Goal: Task Accomplishment & Management: Manage account settings

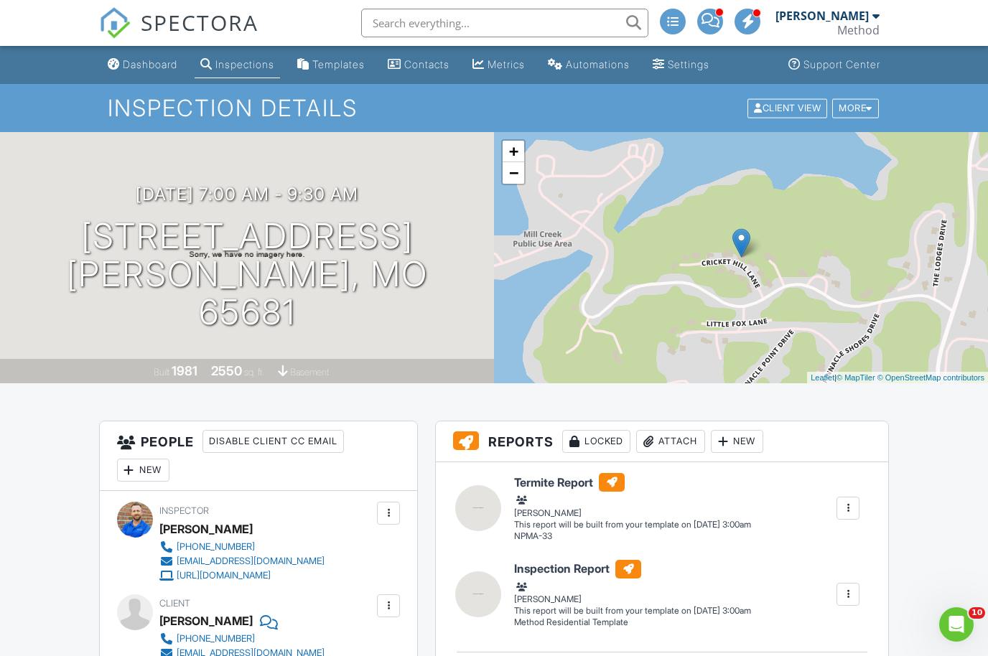
click at [162, 65] on div "Dashboard" at bounding box center [150, 64] width 55 height 12
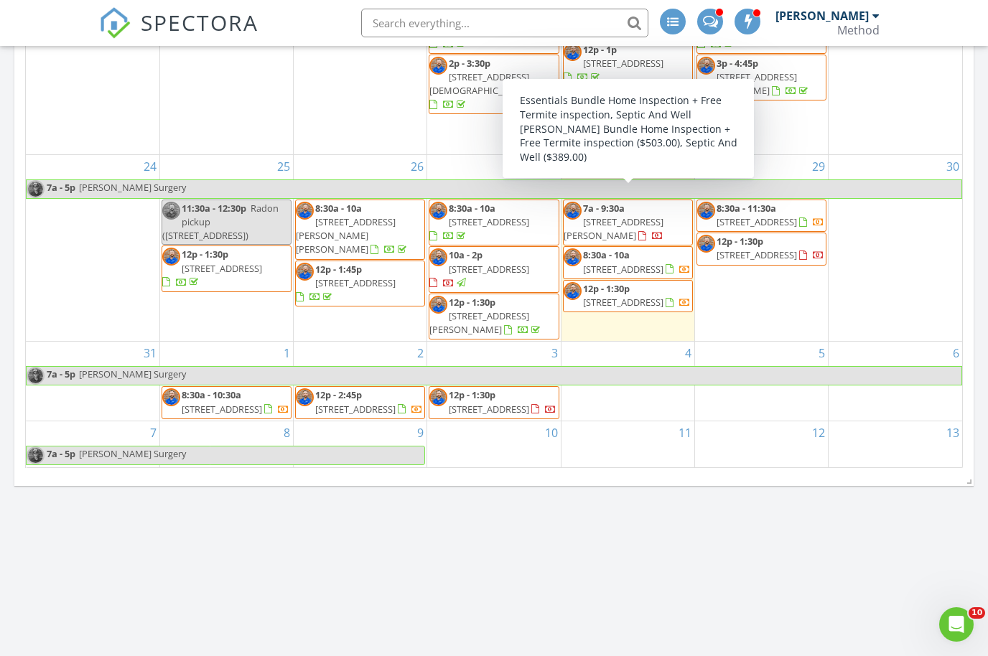
scroll to position [65, 0]
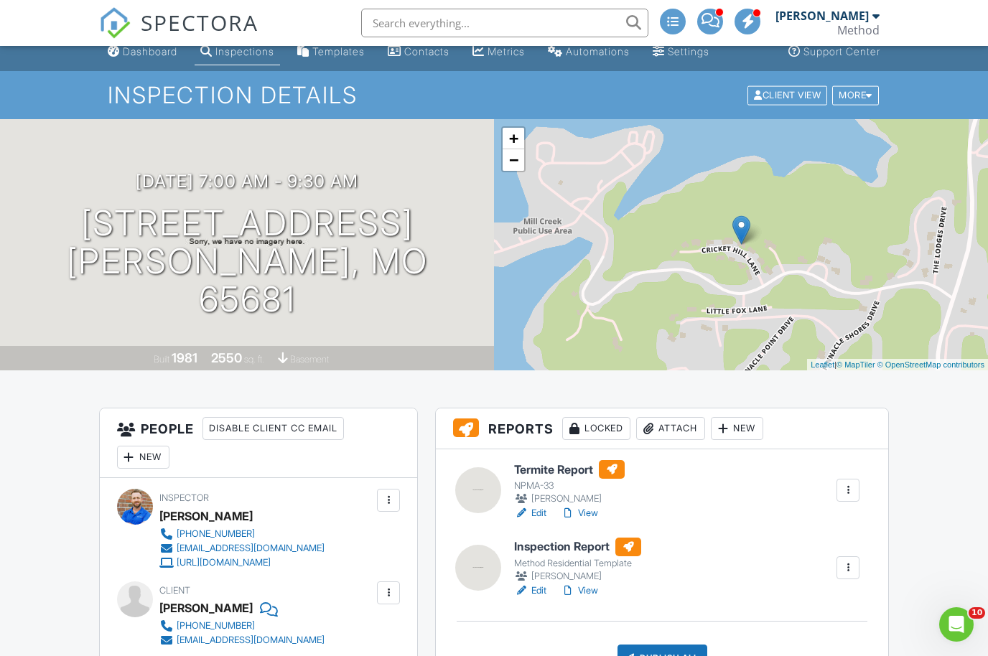
scroll to position [47, 0]
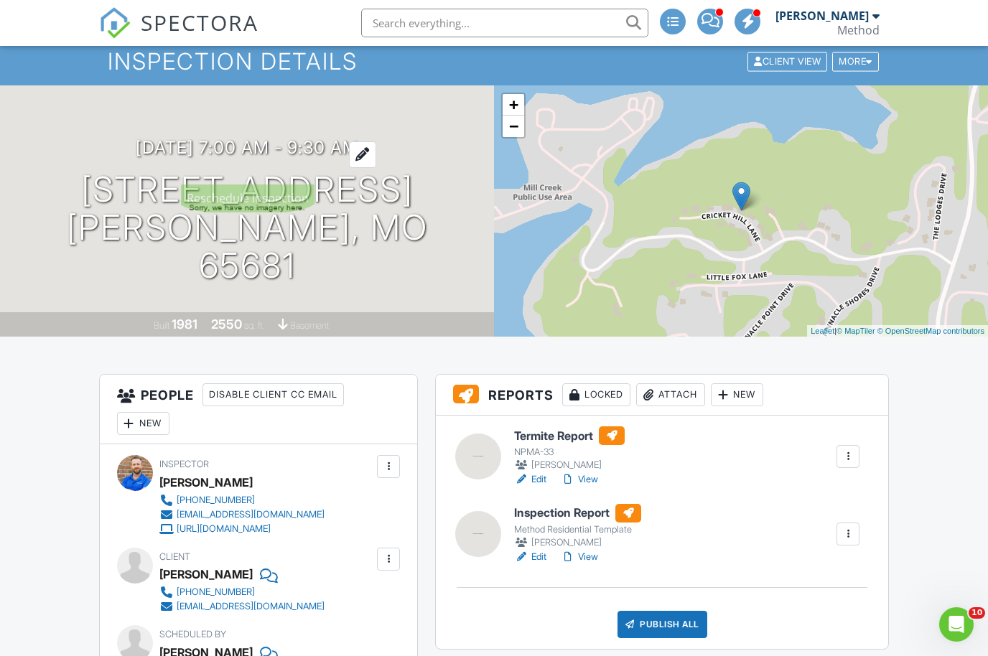
click at [229, 157] on h3 "08/28/2025 7:00 am - 9:30 am" at bounding box center [247, 147] width 223 height 19
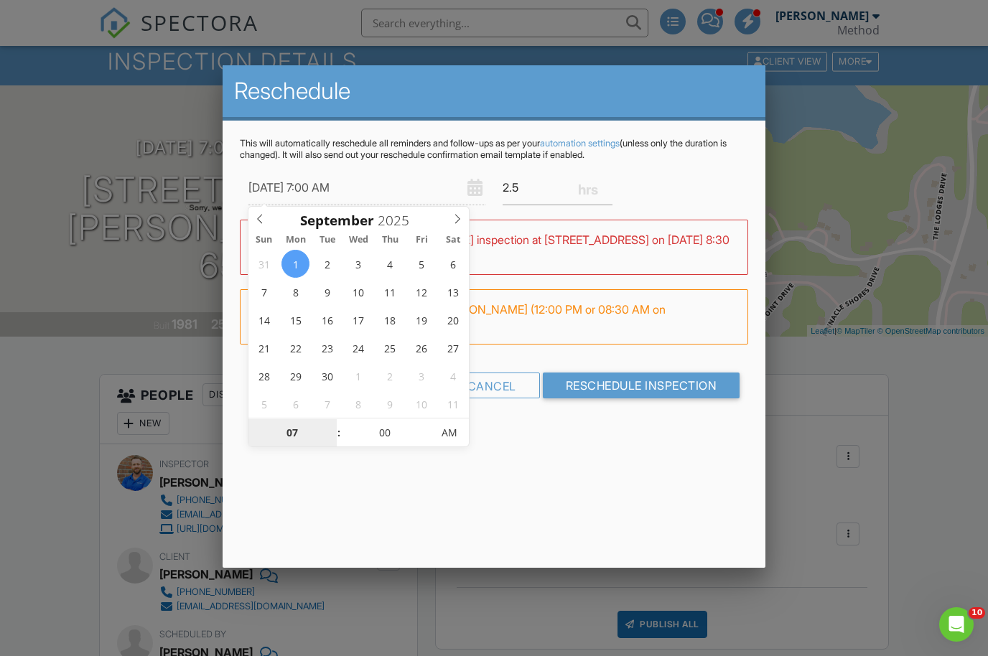
scroll to position [46, 0]
type input "09/01/2025 8:00 AM"
type input "08"
click at [330, 426] on span at bounding box center [332, 426] width 10 height 14
type input "09/01/2025 9:00 AM"
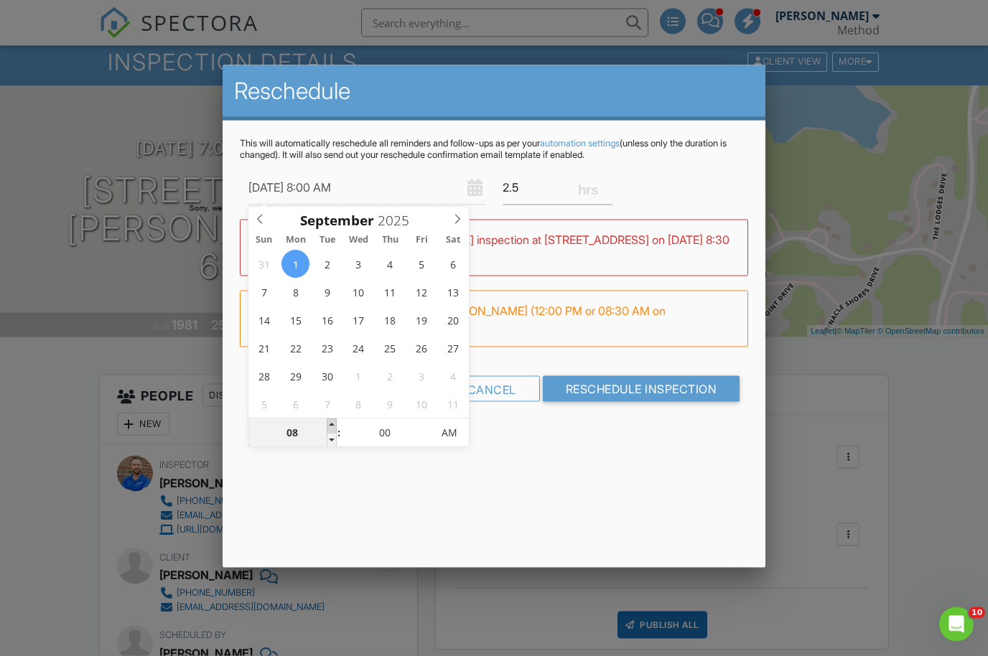
type input "09"
click at [330, 426] on span at bounding box center [332, 426] width 10 height 14
type input "09/01/2025 10:00 AM"
type input "10"
click at [330, 426] on span at bounding box center [332, 426] width 10 height 14
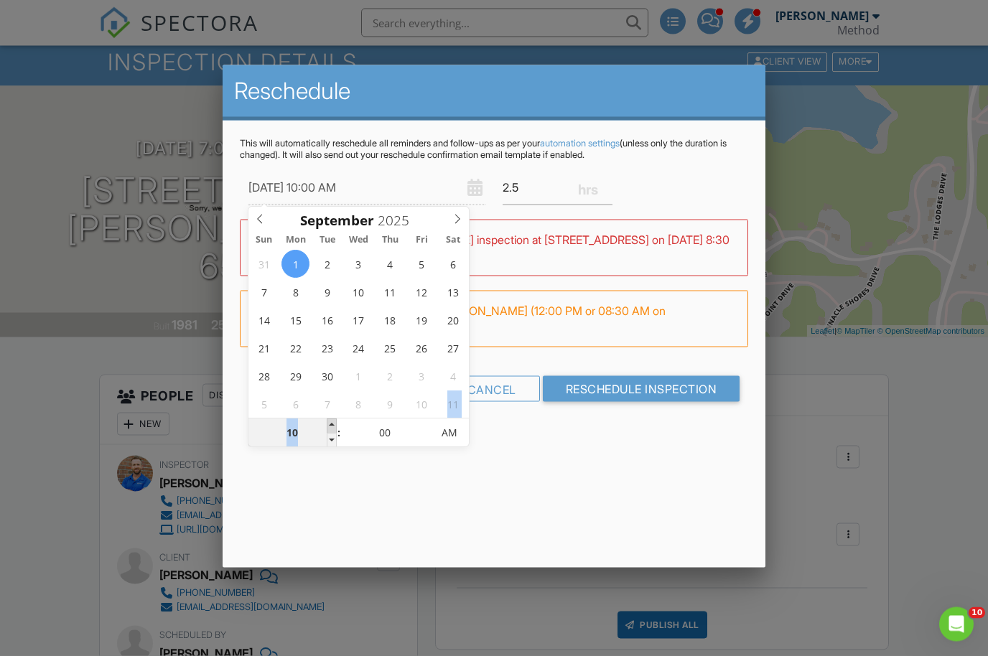
type input "09/01/2025 11:00 AM"
type input "11"
click at [330, 426] on span at bounding box center [332, 426] width 10 height 14
type input "09/01/2025 12:00 PM"
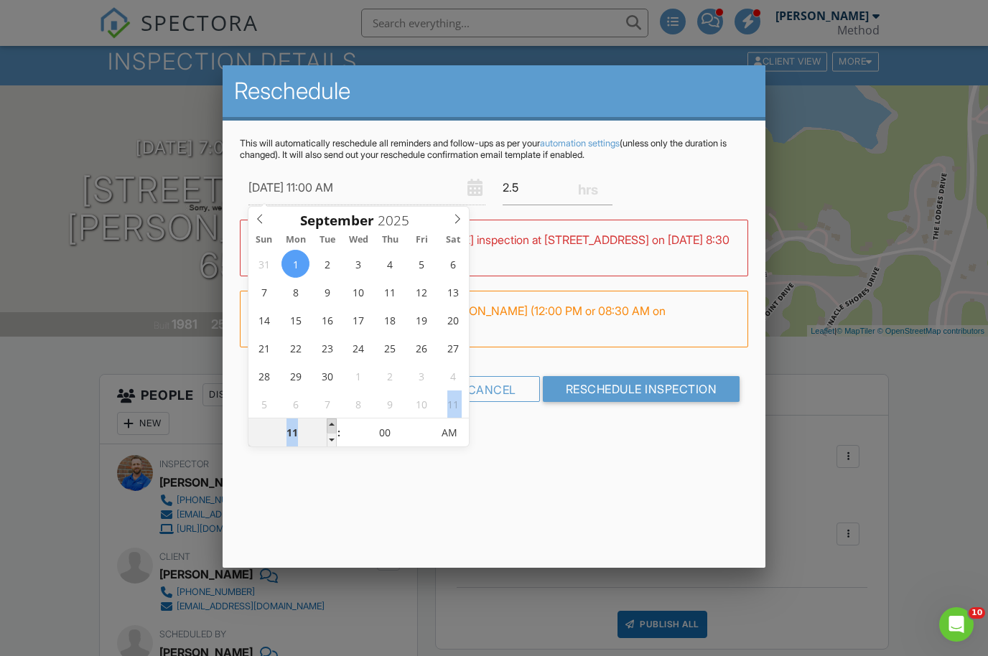
type input "12"
click at [330, 426] on span at bounding box center [332, 426] width 10 height 14
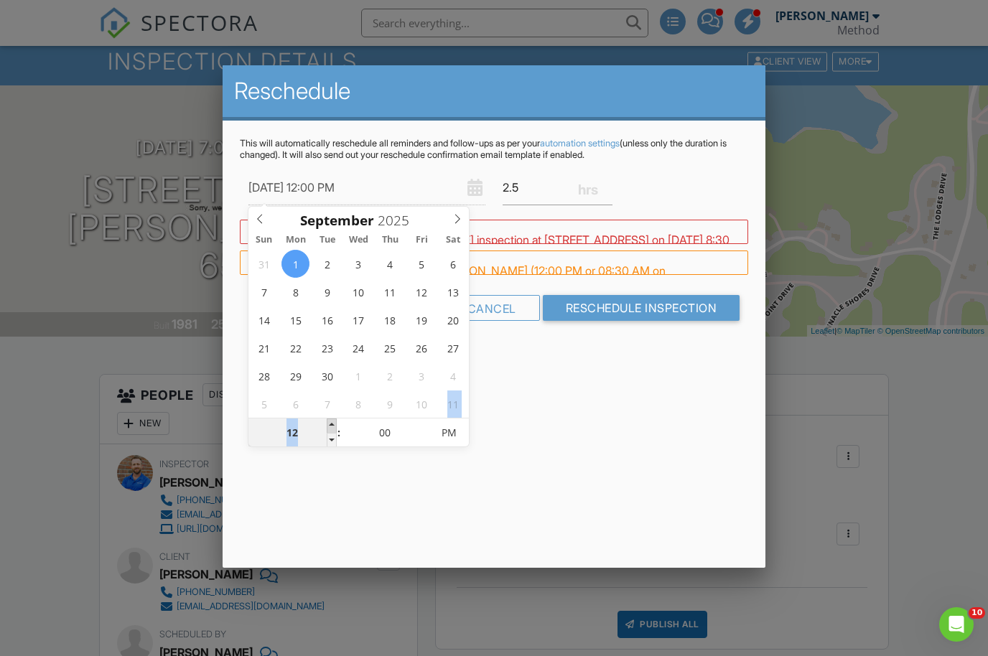
type input "09/01/2025 1:00 PM"
type input "01"
click at [330, 426] on span at bounding box center [332, 426] width 10 height 14
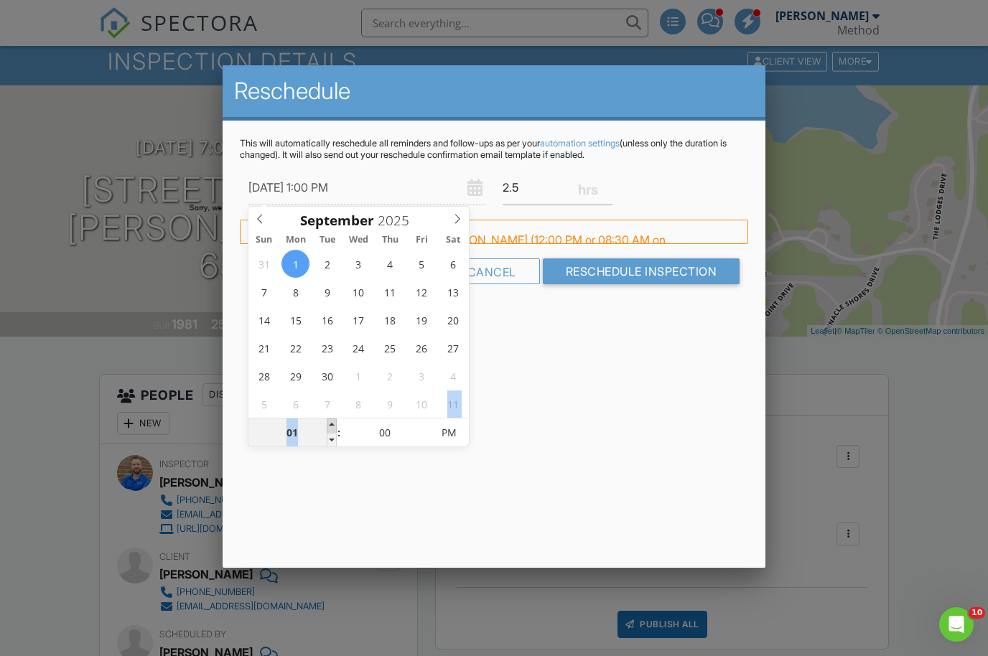
type input "09/01/2025 2:00 PM"
type input "02"
click at [330, 426] on span at bounding box center [332, 426] width 10 height 14
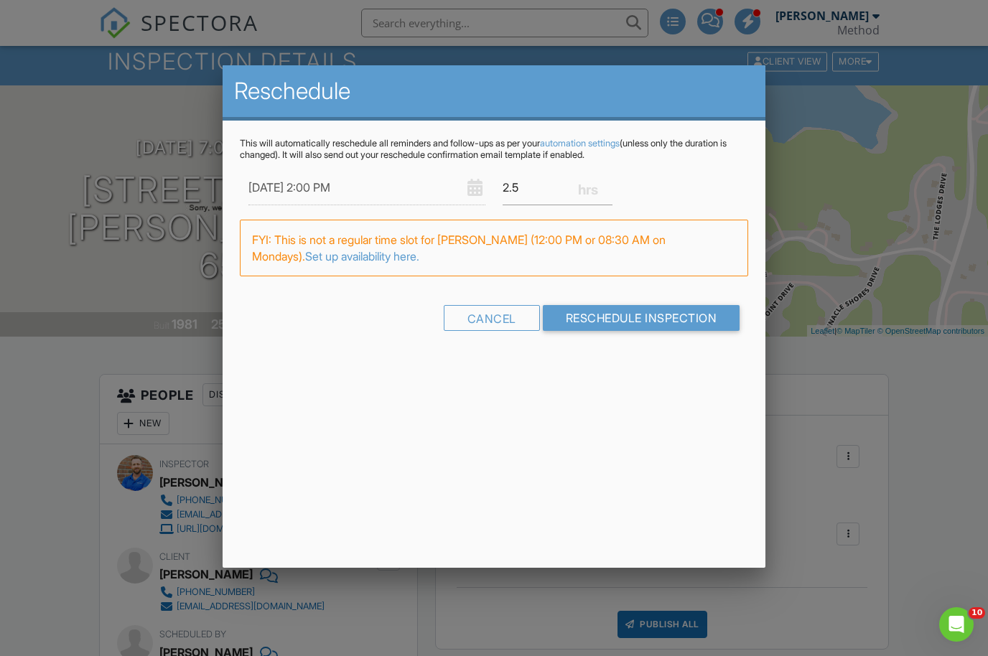
click at [630, 410] on div "Reschedule This will automatically reschedule all reminders and follow-ups as p…" at bounding box center [494, 316] width 543 height 503
click at [615, 315] on input "Reschedule Inspection" at bounding box center [641, 318] width 197 height 26
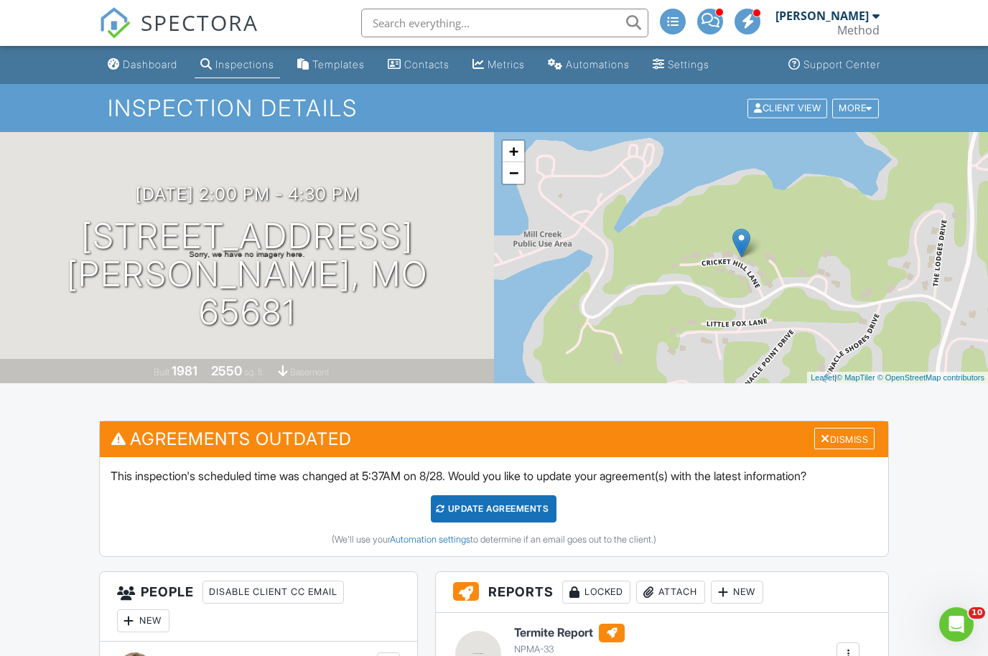
click at [516, 515] on div "Update Agreements" at bounding box center [494, 508] width 126 height 27
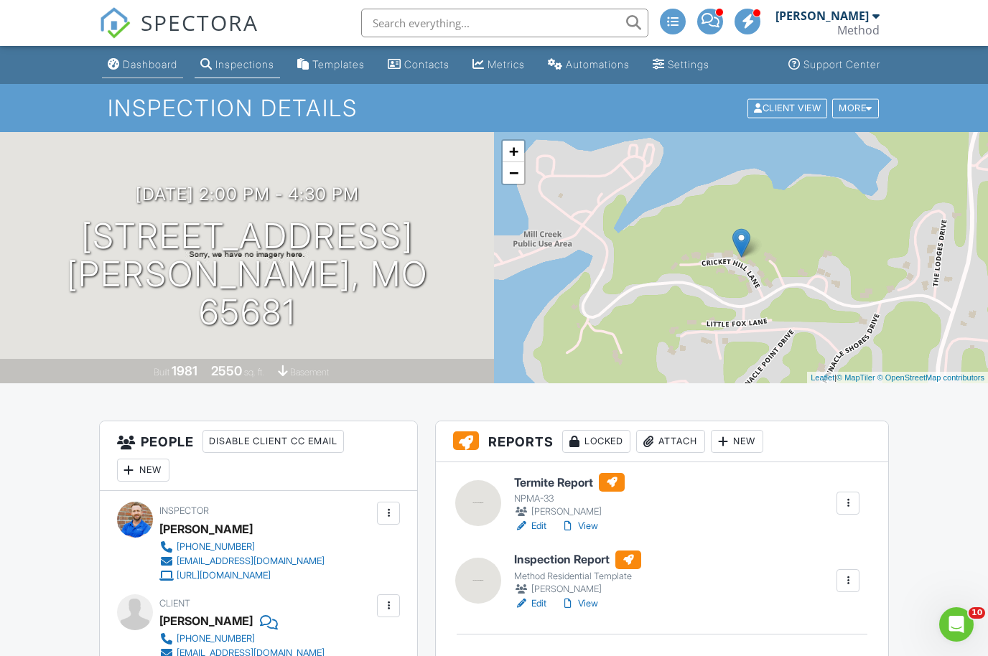
click at [140, 65] on div "Dashboard" at bounding box center [150, 64] width 55 height 12
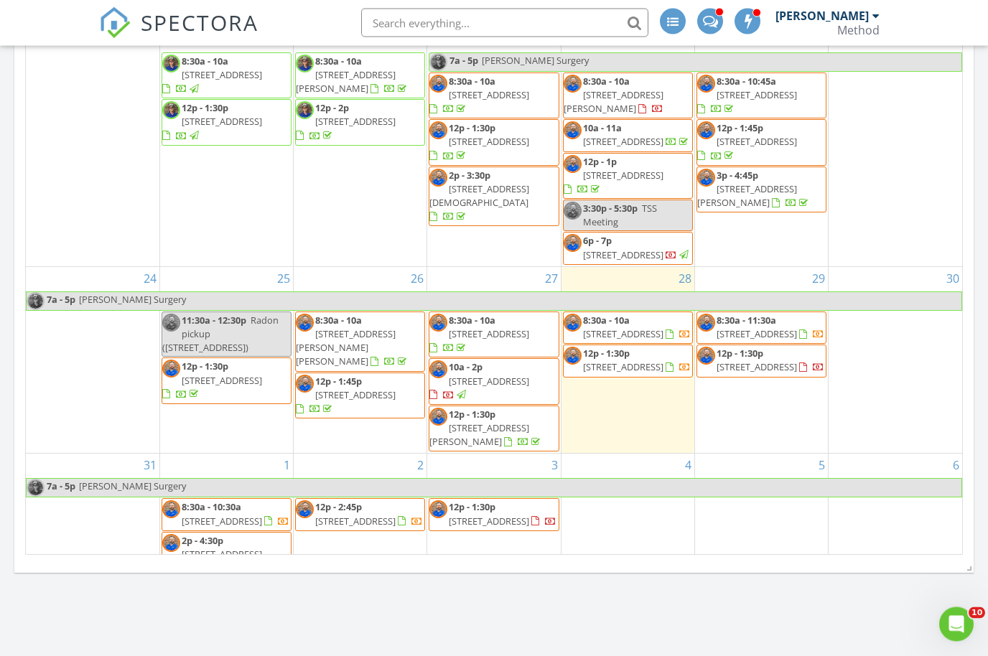
scroll to position [954, 0]
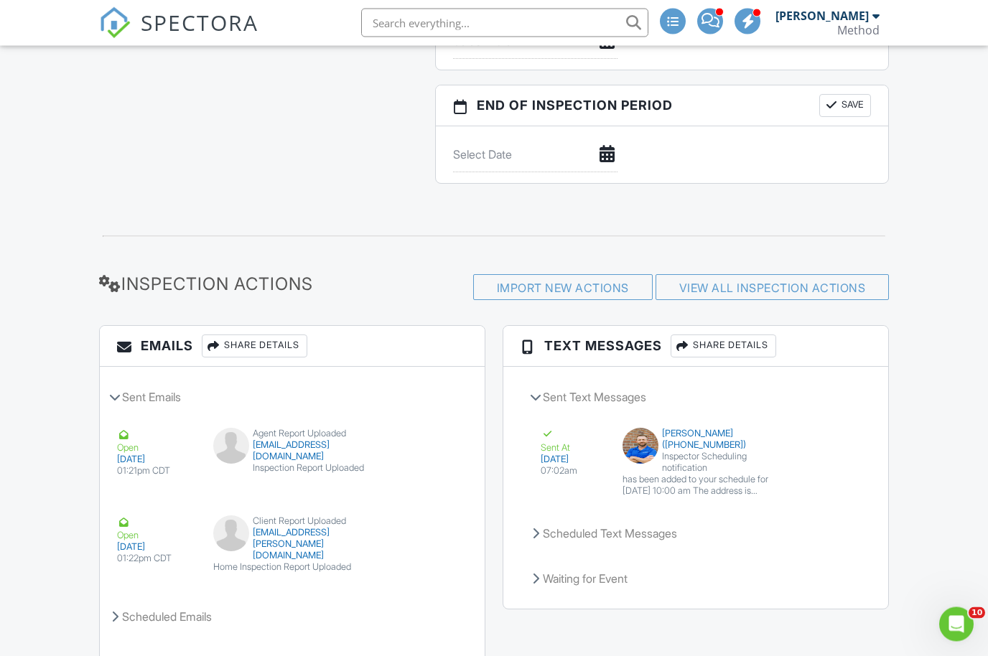
scroll to position [1728, 0]
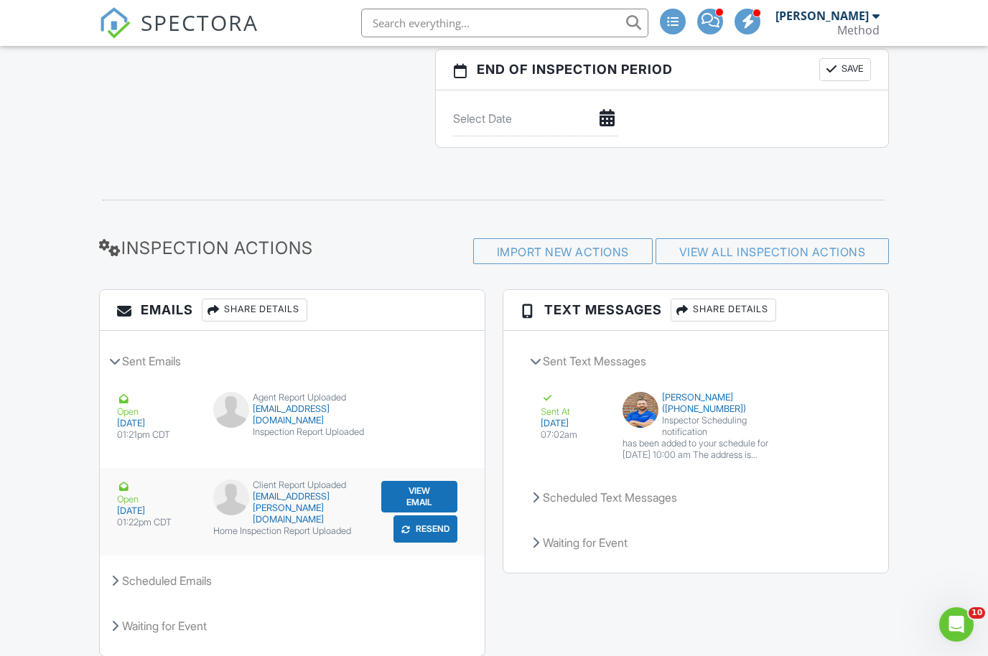
click at [432, 533] on button "Resend" at bounding box center [425, 528] width 64 height 27
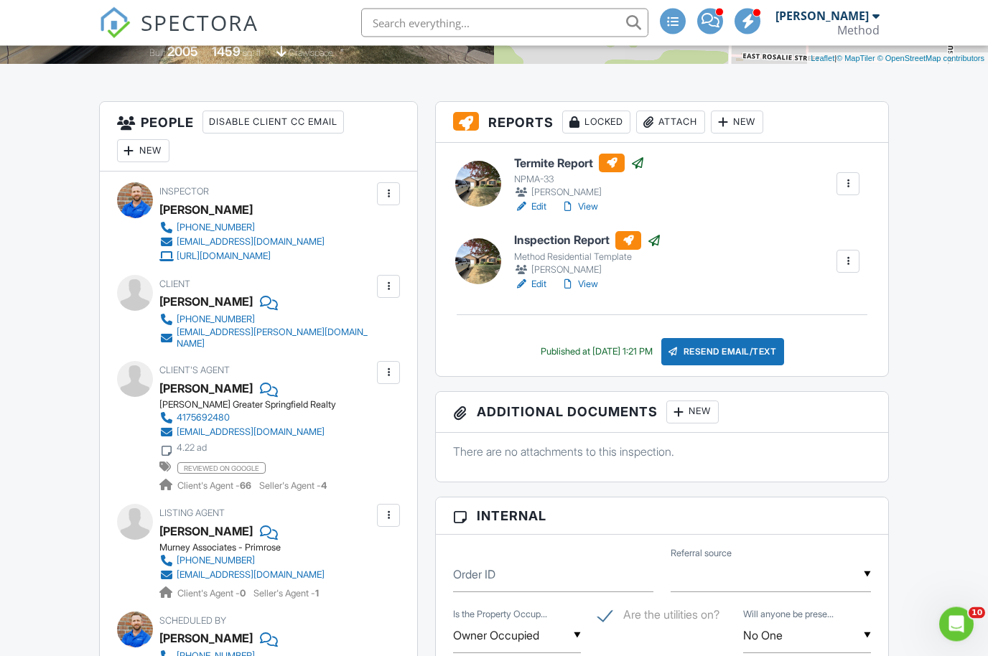
scroll to position [322, 0]
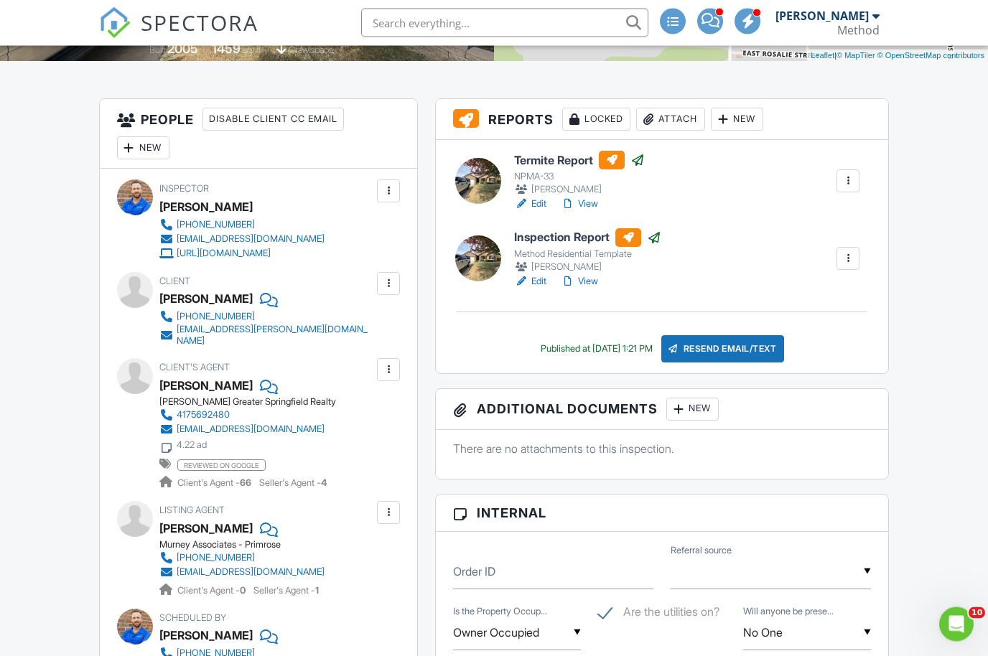
click at [392, 363] on div at bounding box center [388, 370] width 14 height 14
click at [368, 400] on li "Edit" at bounding box center [354, 414] width 73 height 36
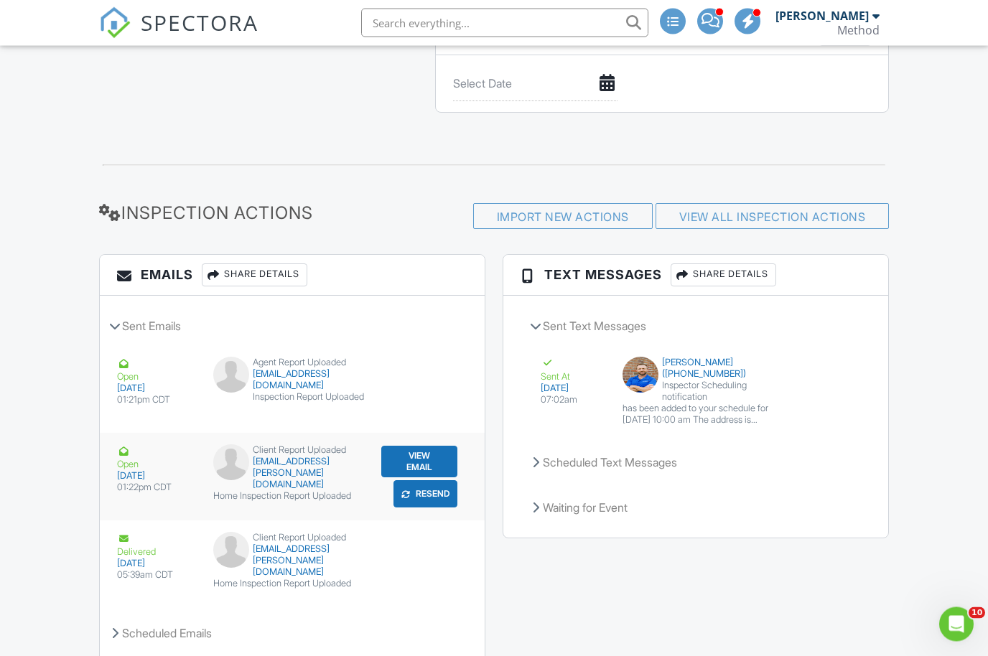
scroll to position [1816, 0]
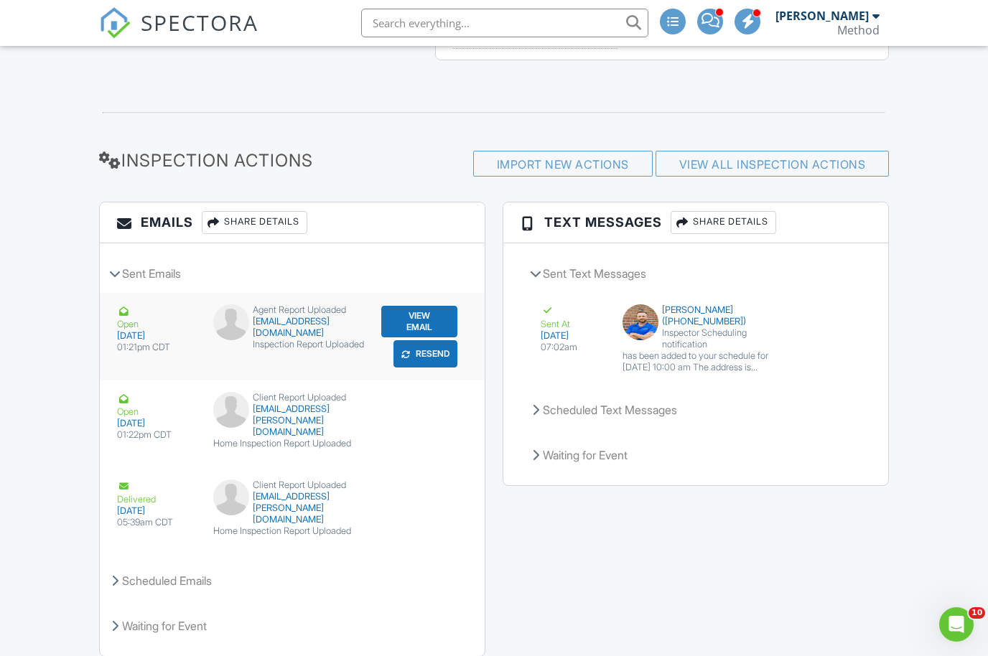
click at [429, 352] on button "Resend" at bounding box center [425, 353] width 64 height 27
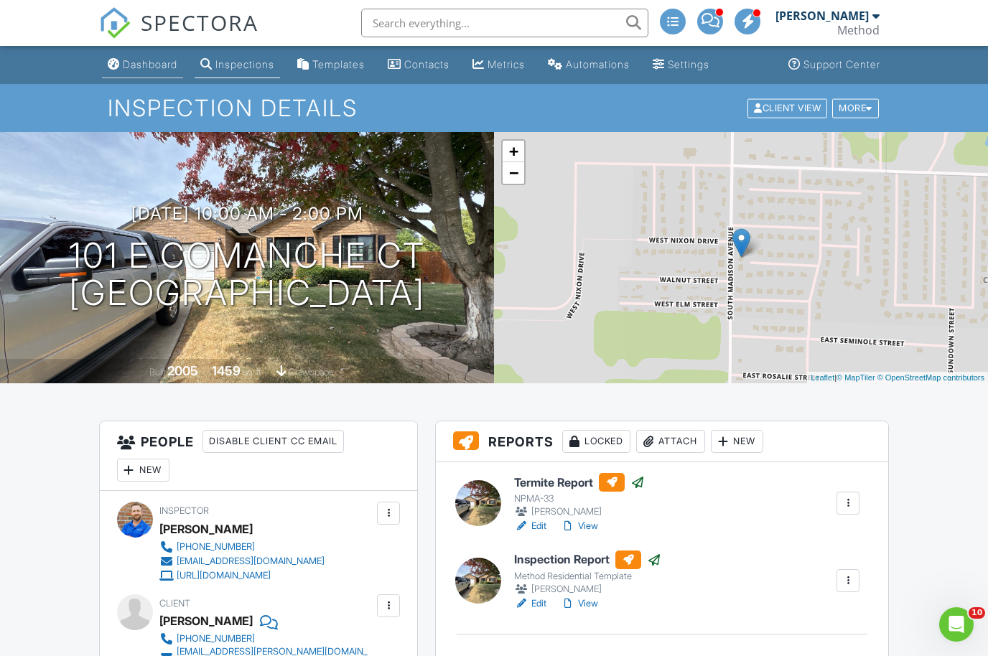
click at [151, 65] on div "Dashboard" at bounding box center [150, 64] width 55 height 12
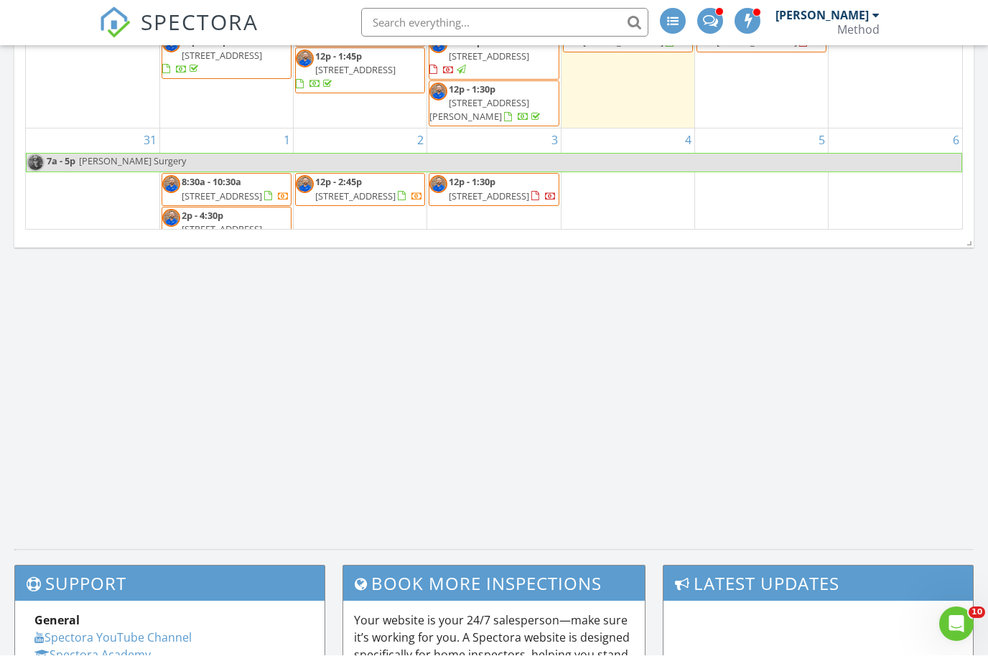
scroll to position [1339, 0]
